Goal: Transaction & Acquisition: Purchase product/service

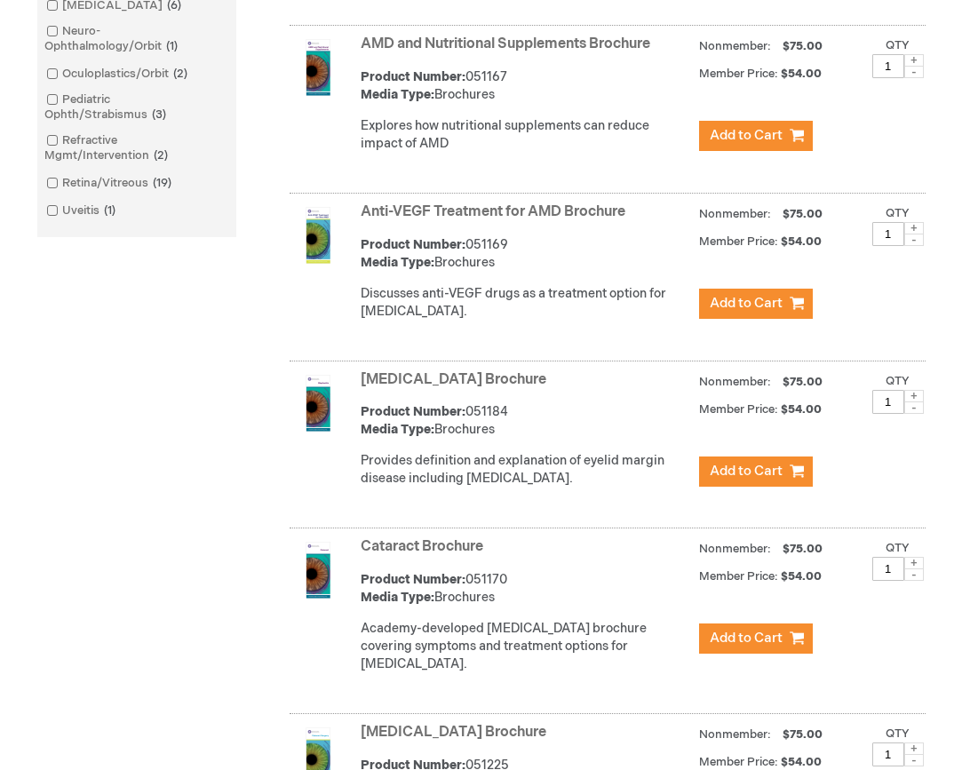
scroll to position [800, 0]
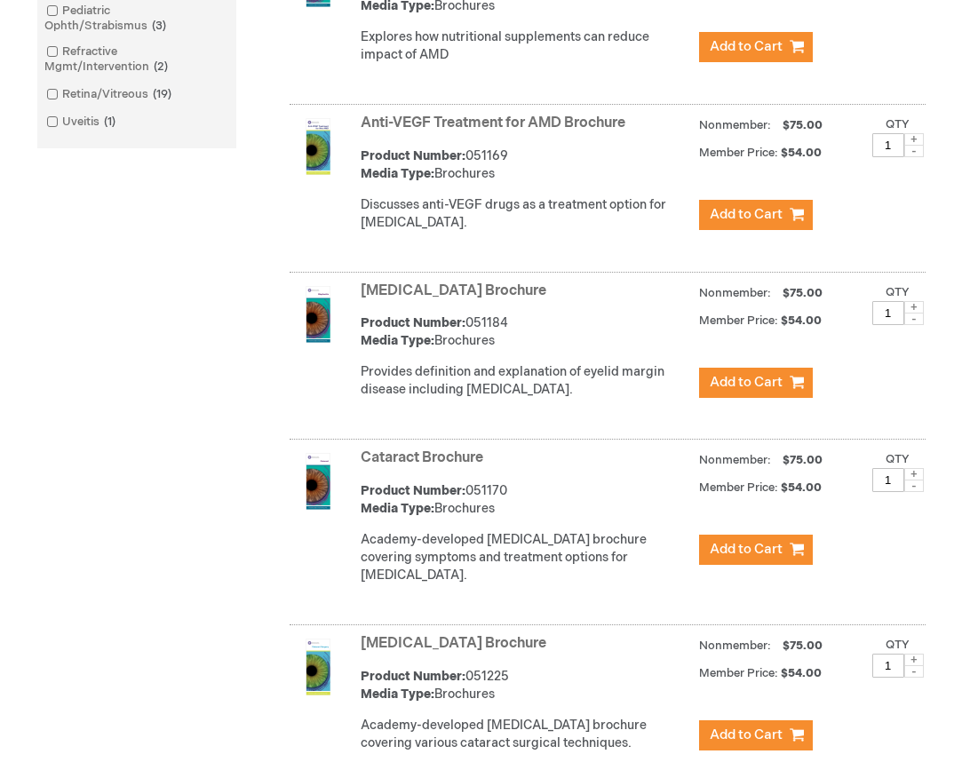
click at [329, 334] on img at bounding box center [318, 314] width 57 height 57
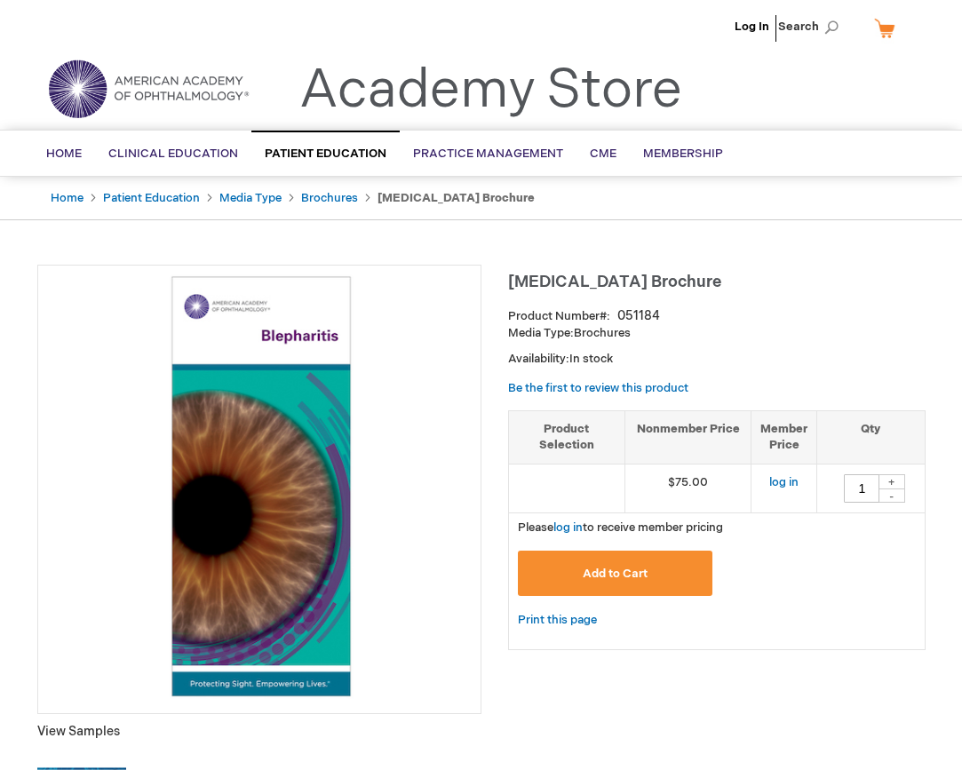
click at [296, 424] on img at bounding box center [259, 487] width 425 height 425
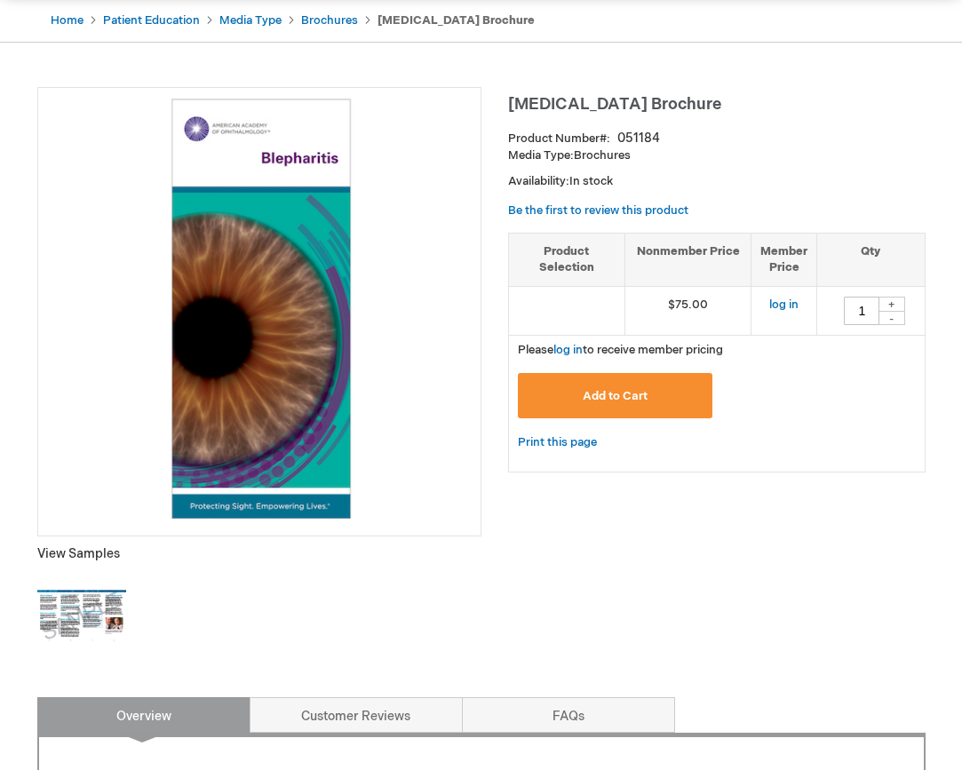
click at [75, 607] on img at bounding box center [81, 616] width 89 height 89
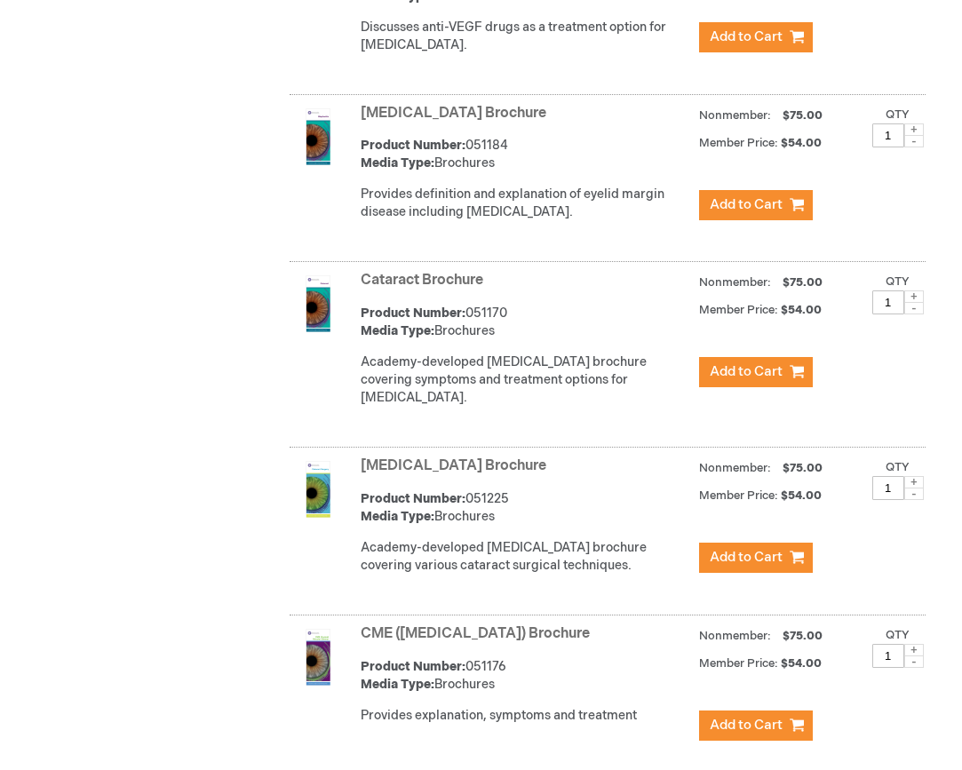
scroll to position [1066, 0]
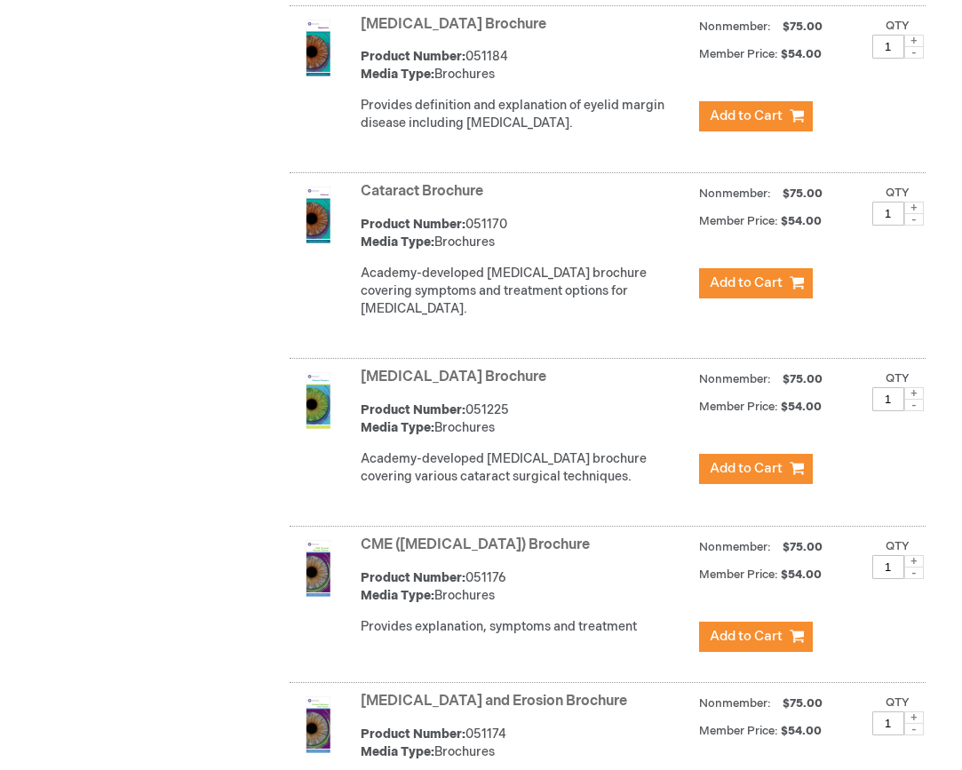
click at [434, 200] on link "Cataract Brochure" at bounding box center [422, 191] width 123 height 17
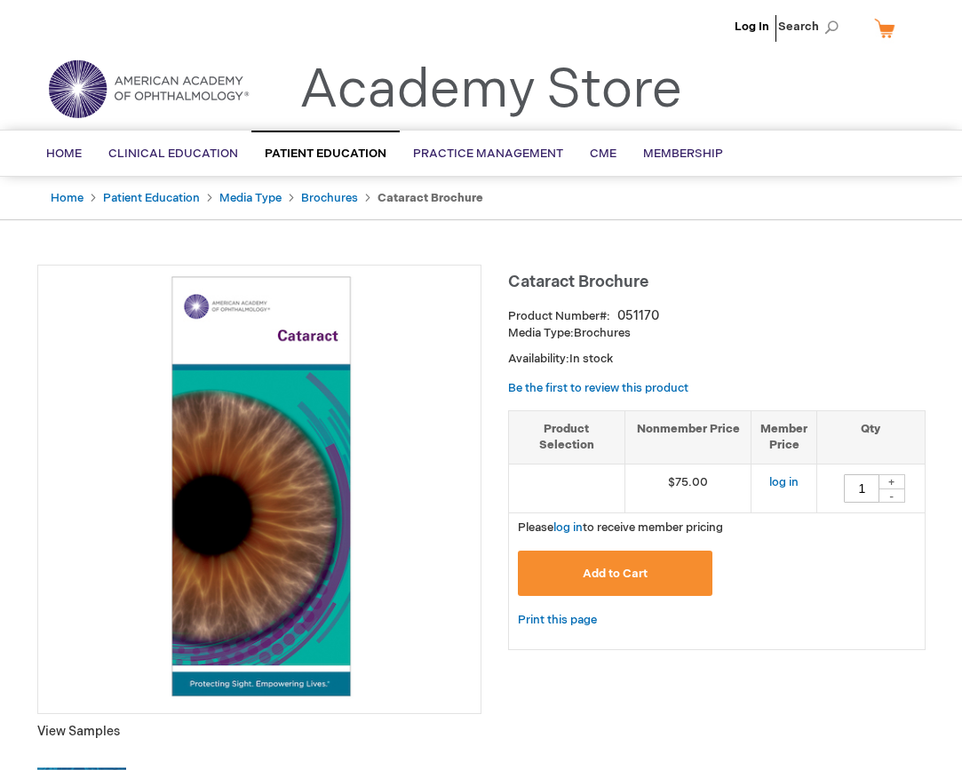
scroll to position [267, 0]
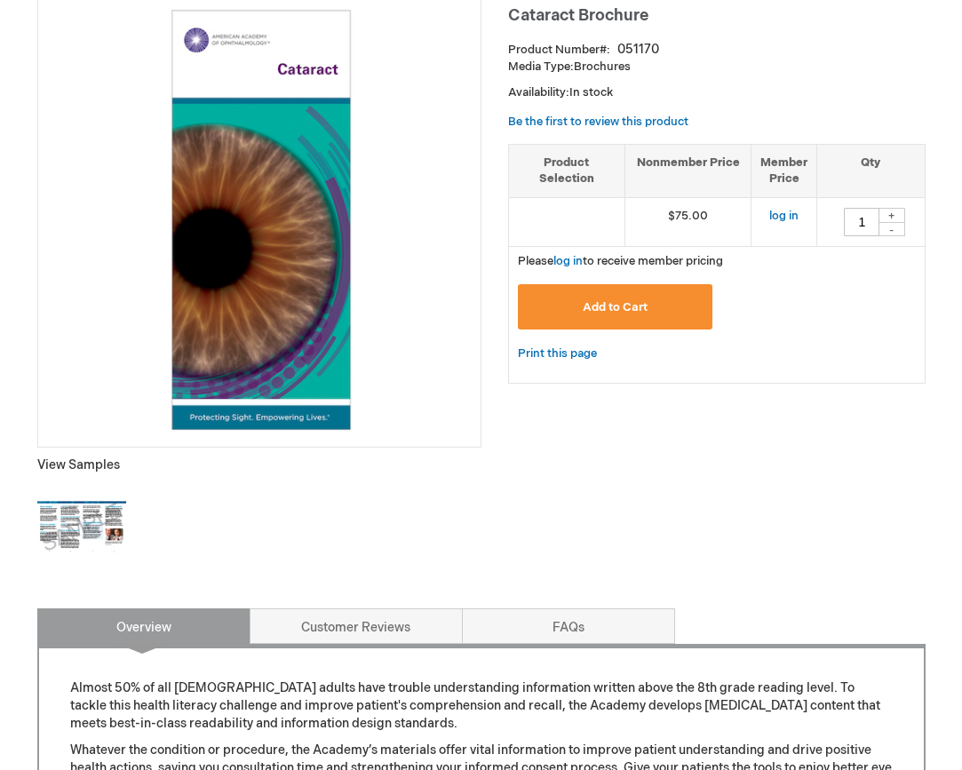
click at [107, 525] on img at bounding box center [81, 527] width 89 height 89
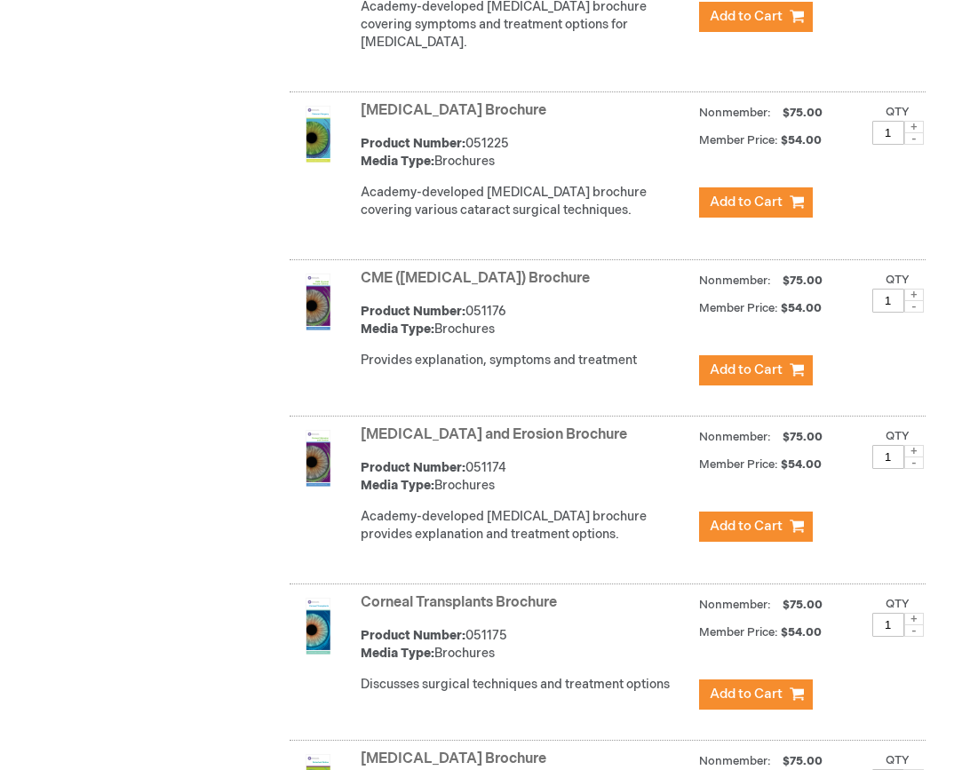
scroll to position [1422, 0]
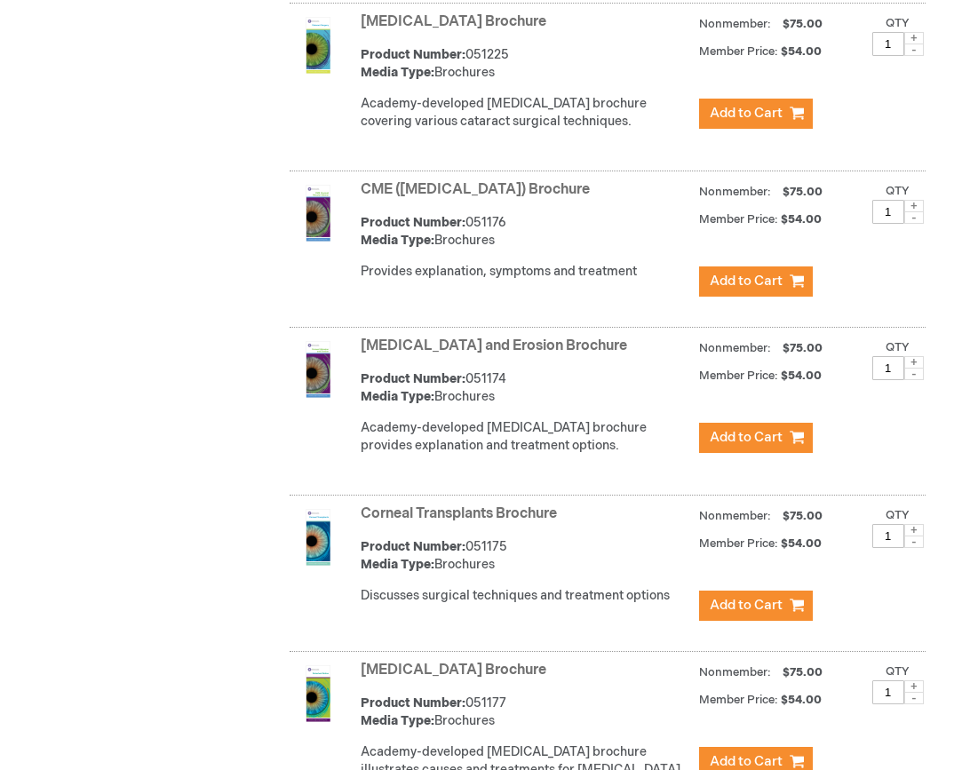
click at [491, 198] on link "CME ([MEDICAL_DATA]) Brochure" at bounding box center [475, 189] width 229 height 17
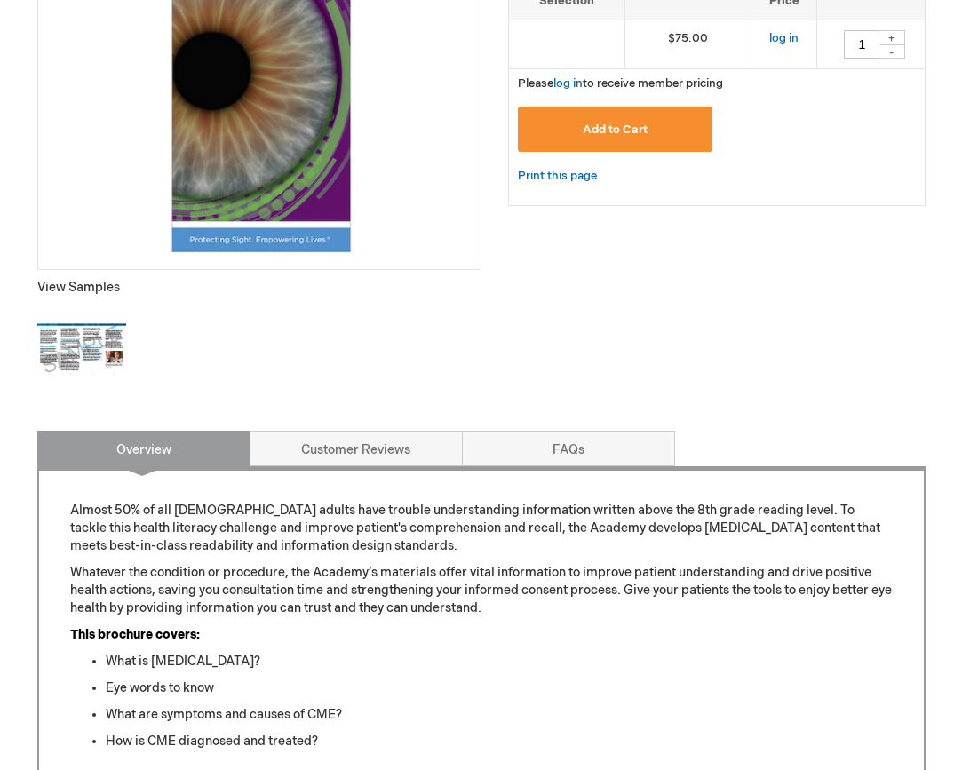
scroll to position [267, 0]
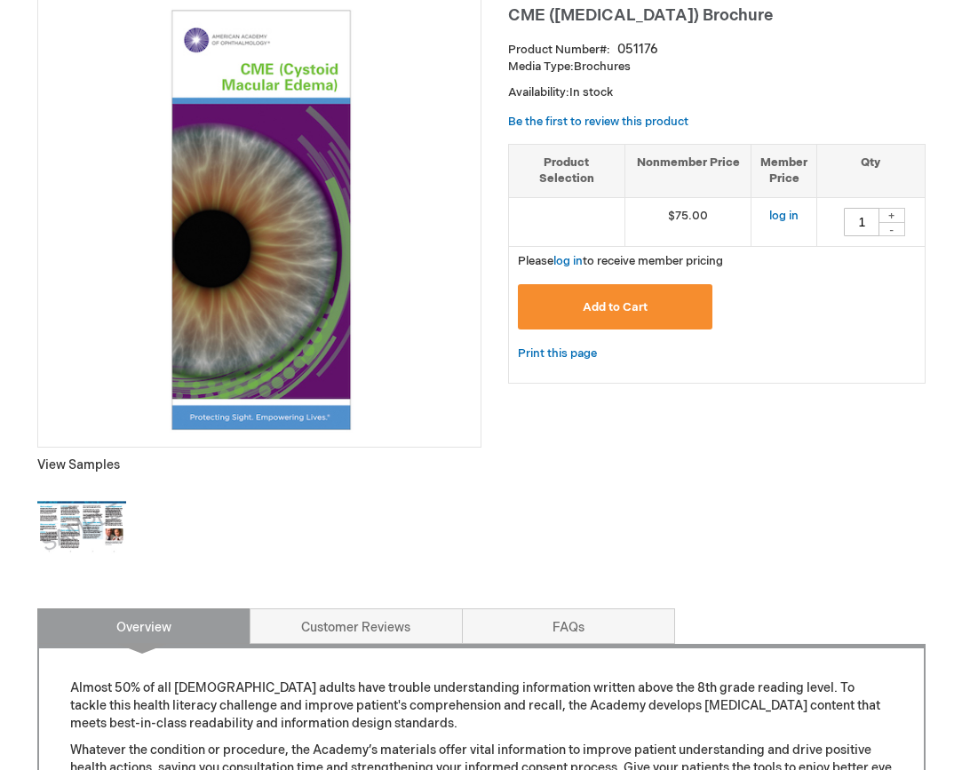
click at [74, 510] on img at bounding box center [81, 527] width 89 height 89
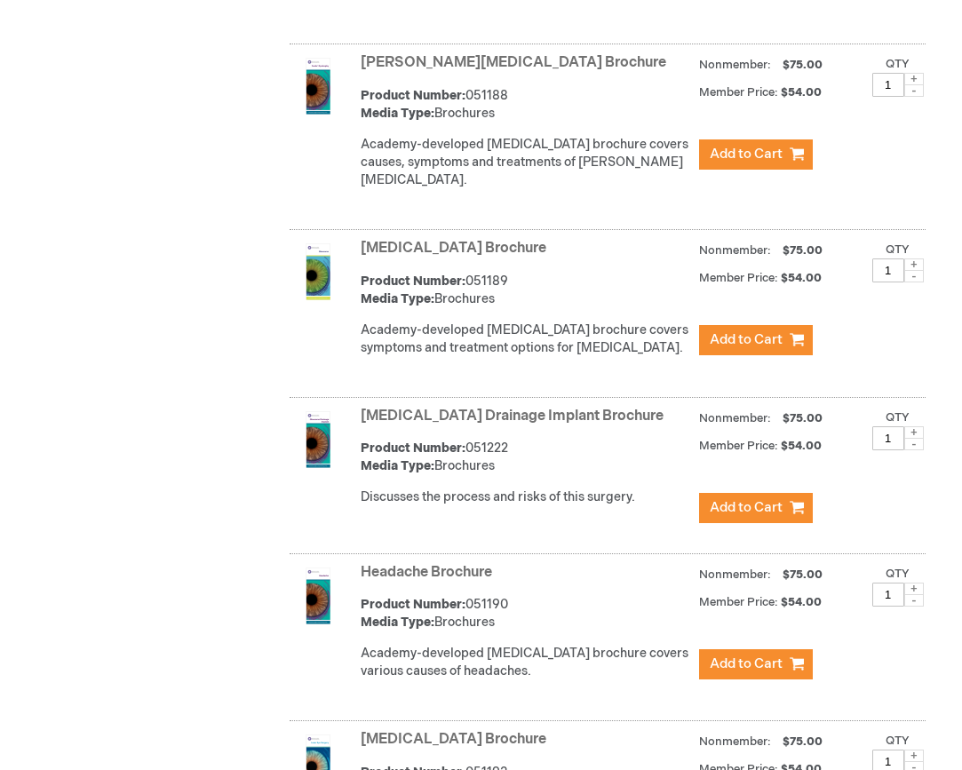
scroll to position [3199, 0]
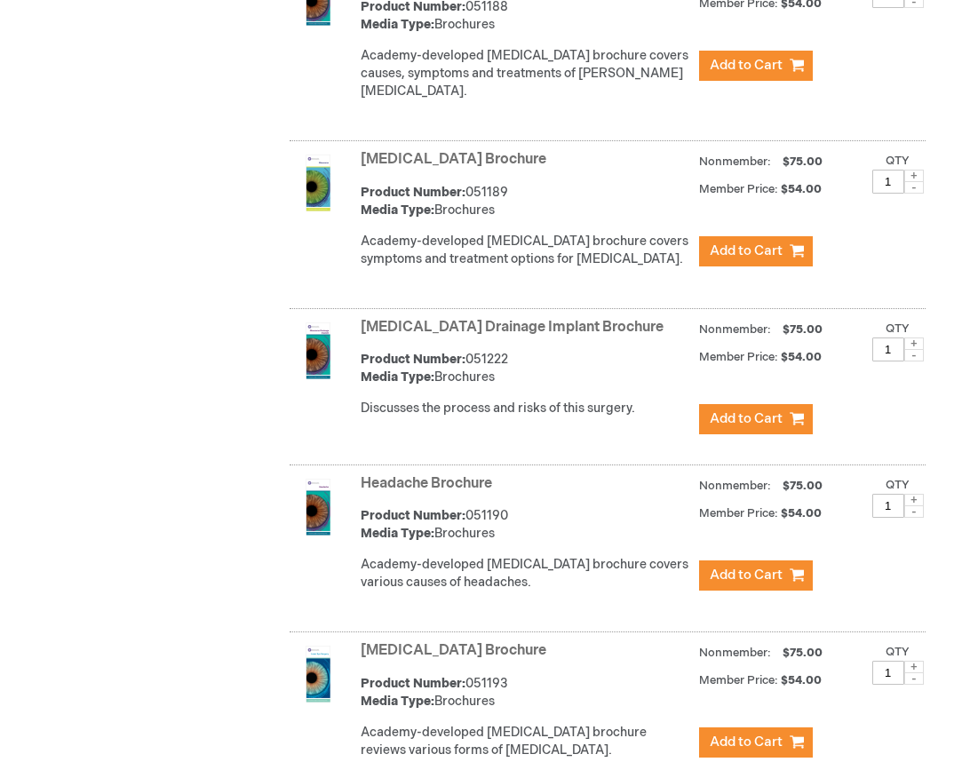
click at [428, 151] on link "[MEDICAL_DATA] Brochure" at bounding box center [454, 159] width 186 height 17
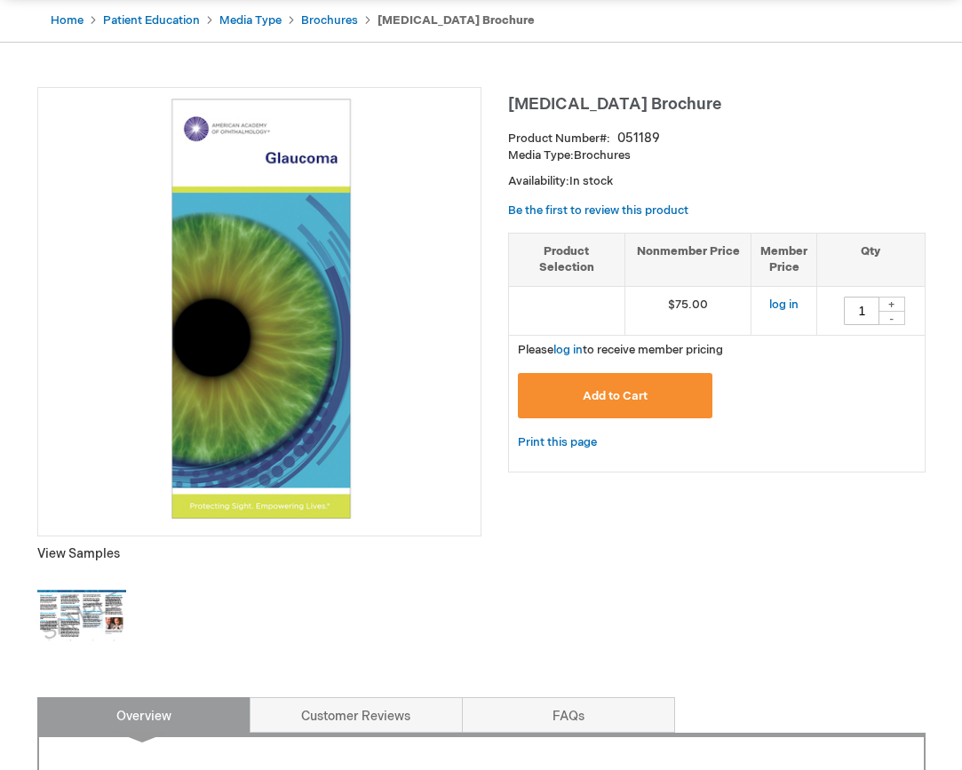
scroll to position [267, 0]
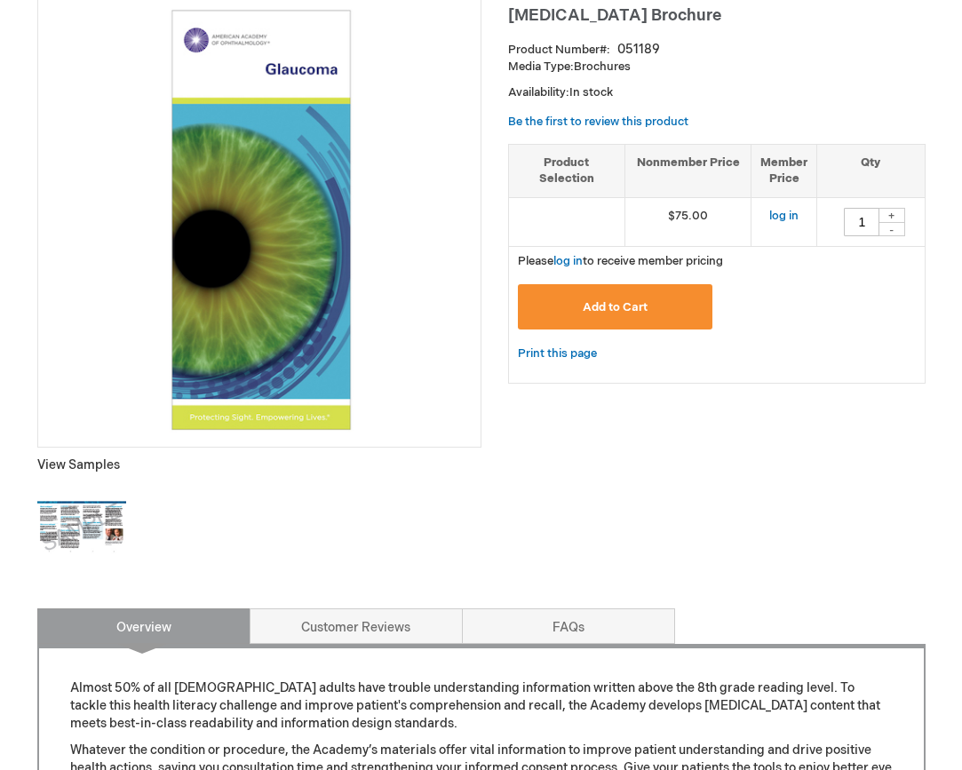
click at [99, 513] on img at bounding box center [81, 527] width 89 height 89
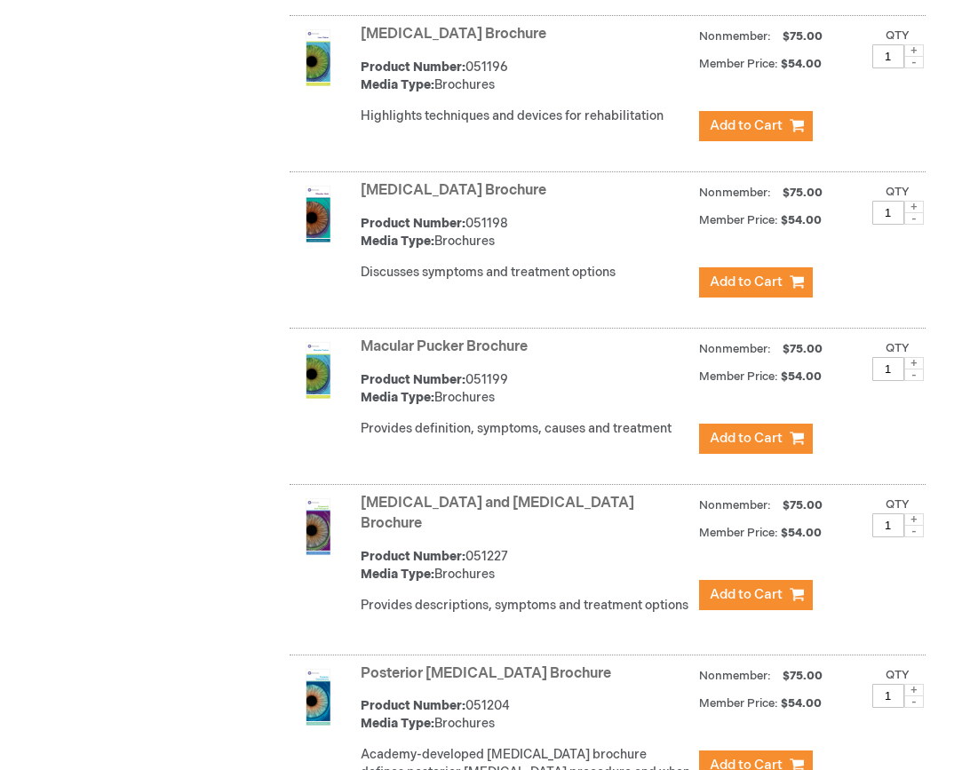
scroll to position [4565, 0]
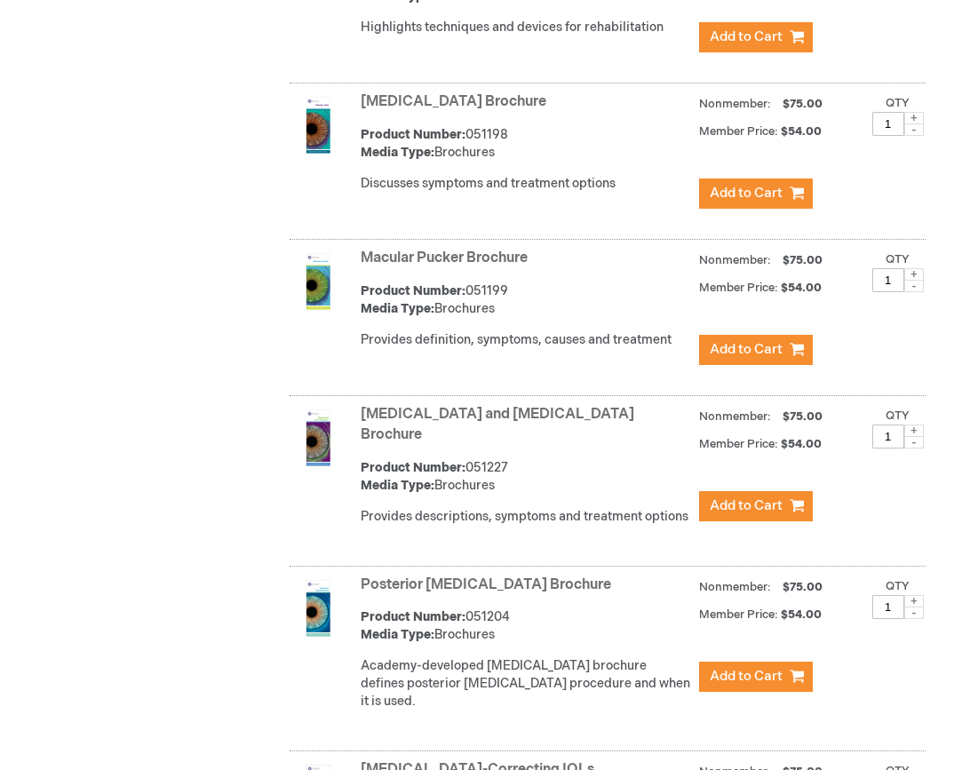
click at [435, 250] on link "Macular Pucker Brochure" at bounding box center [444, 258] width 167 height 17
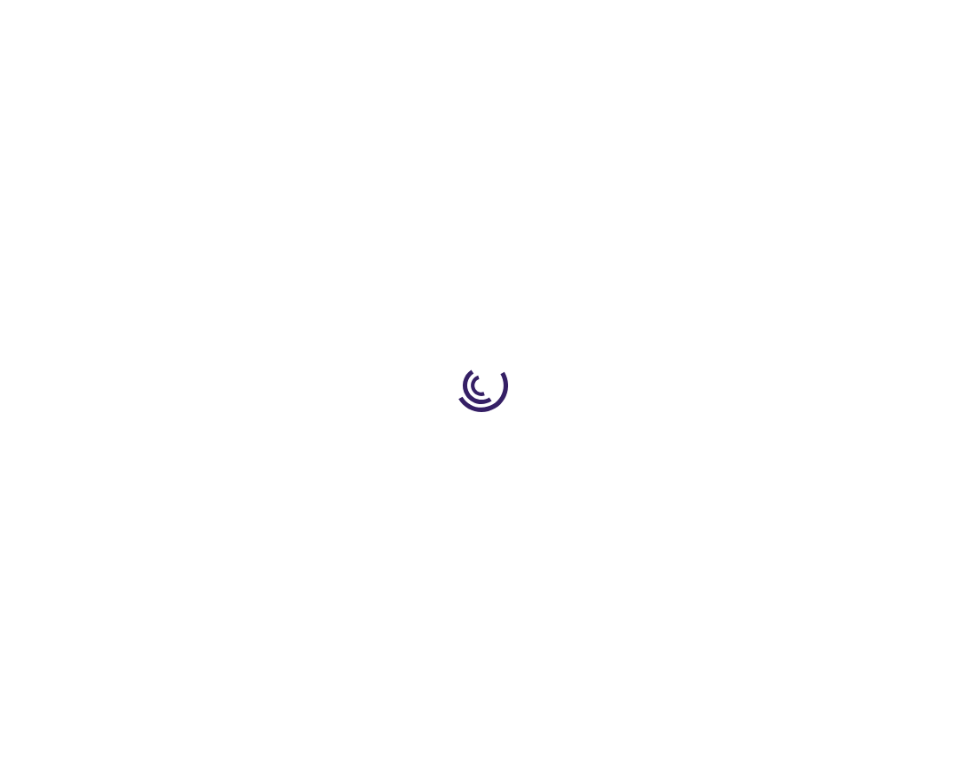
type input "1"
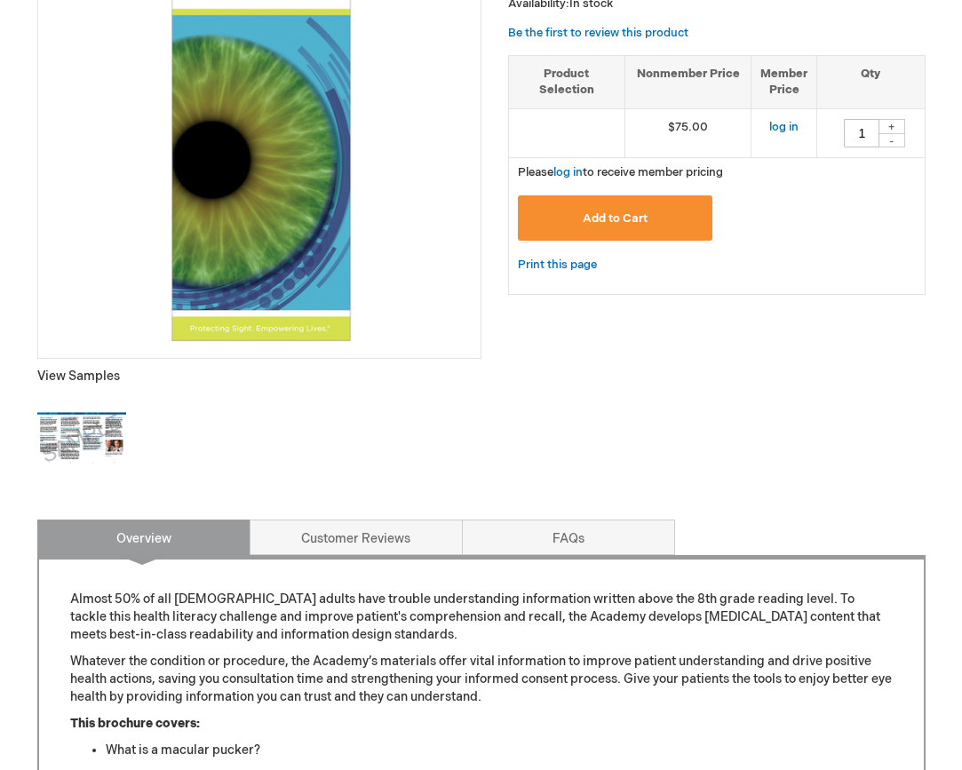
scroll to position [444, 0]
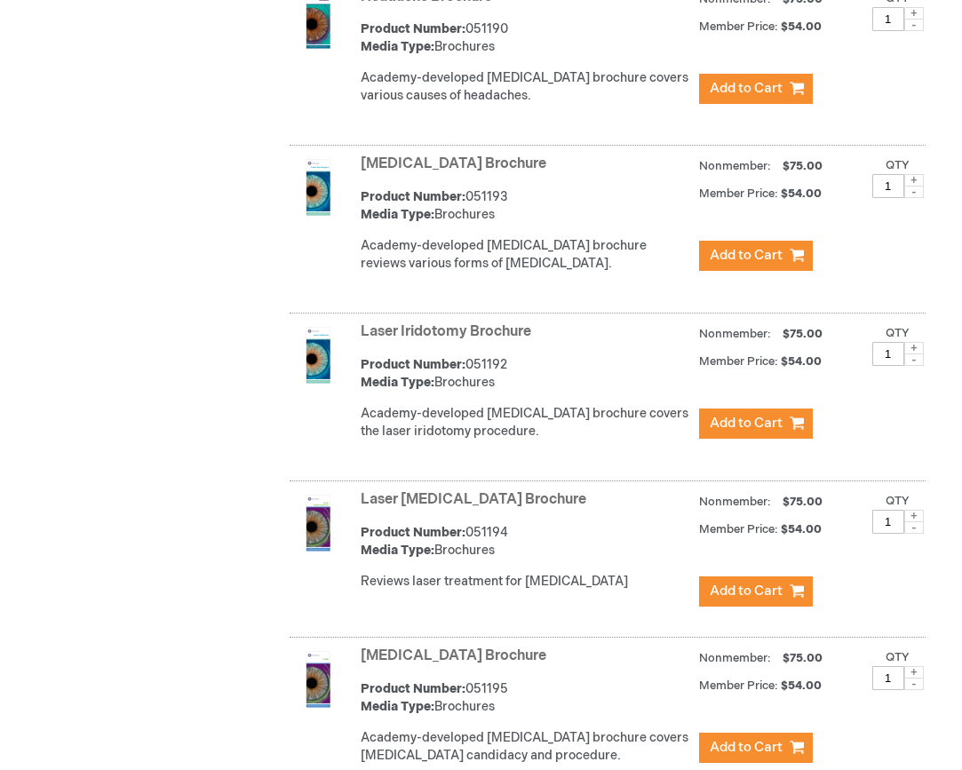
scroll to position [3597, 0]
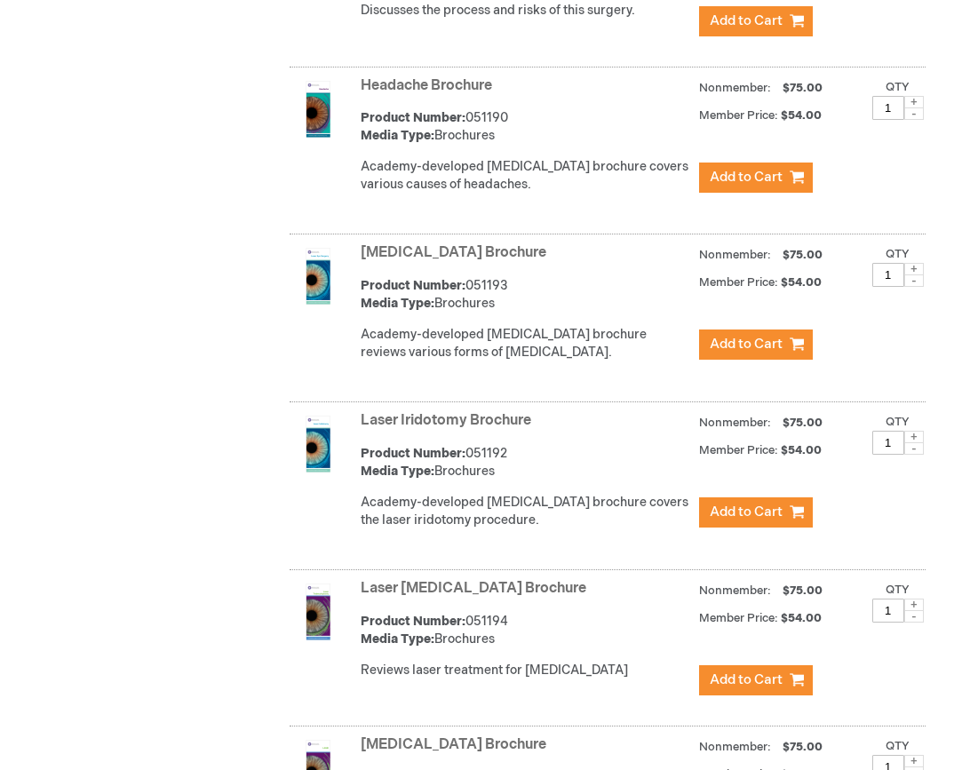
click at [443, 77] on link "Headache Brochure" at bounding box center [427, 85] width 132 height 17
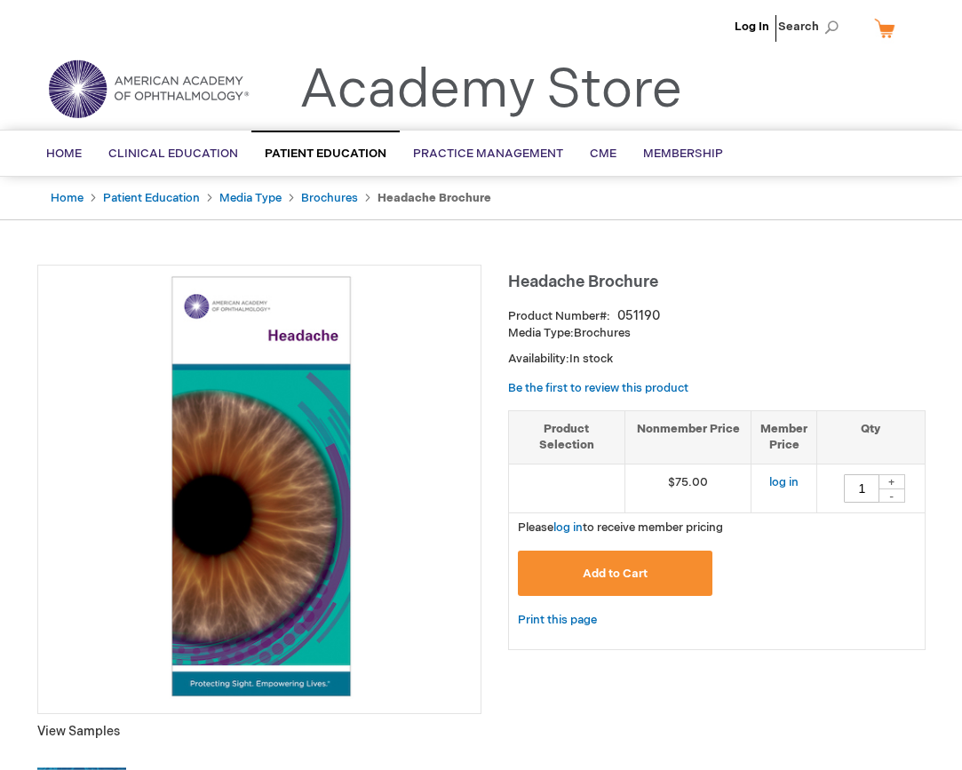
scroll to position [267, 0]
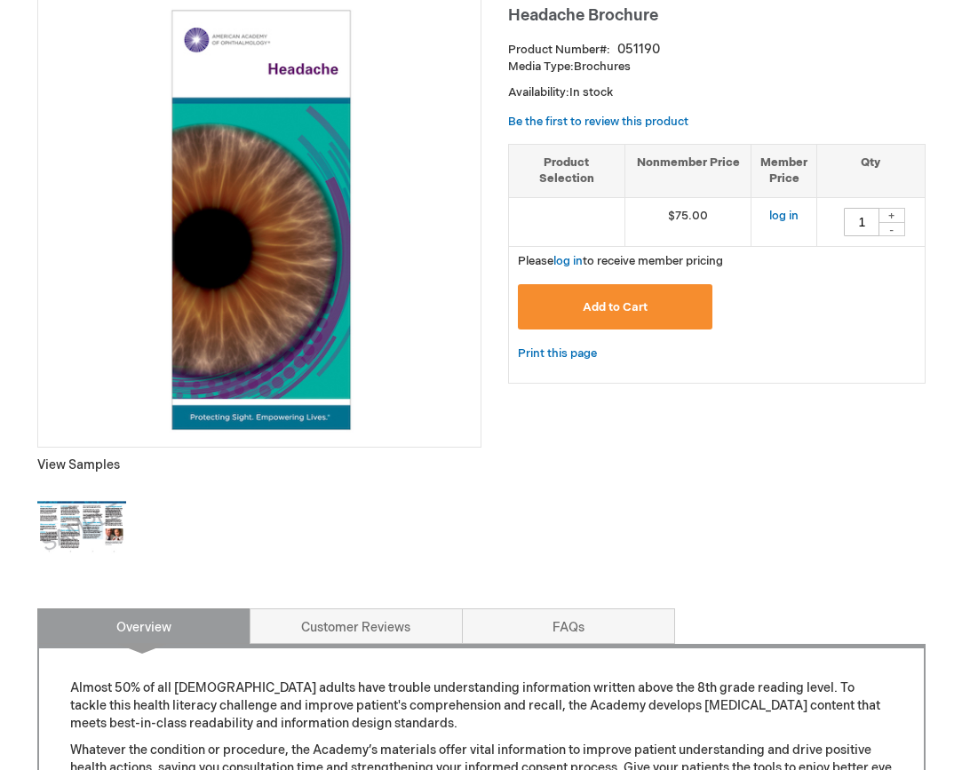
click at [104, 512] on img at bounding box center [81, 527] width 89 height 89
